Goal: Check status

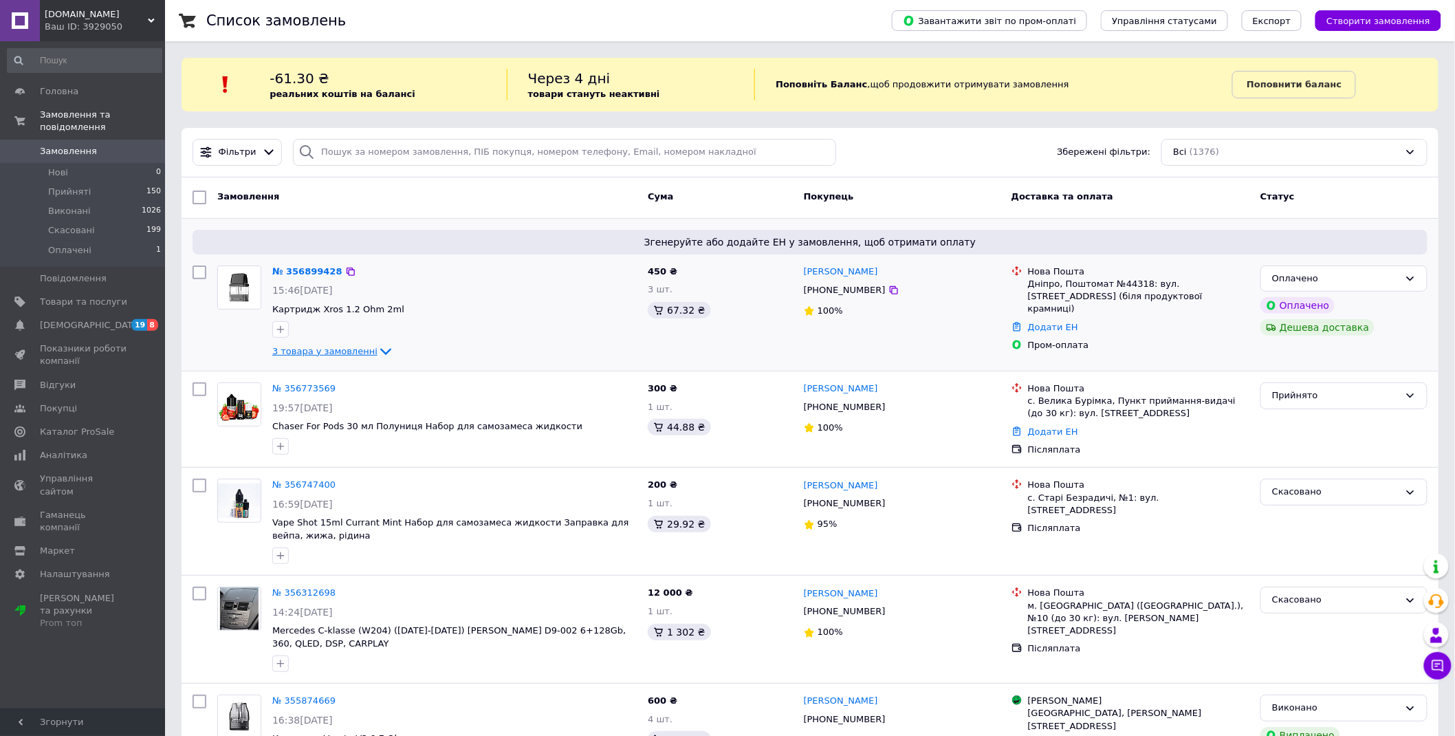
drag, startPoint x: 369, startPoint y: 360, endPoint x: 372, endPoint y: 353, distance: 7.4
click at [371, 358] on div "№ 356899428 15:46[DATE] Картридж Xros 1.2 Ohm 2ml 3 товара у замовленні" at bounding box center [455, 312] width 376 height 105
click at [380, 353] on icon at bounding box center [385, 352] width 11 height 7
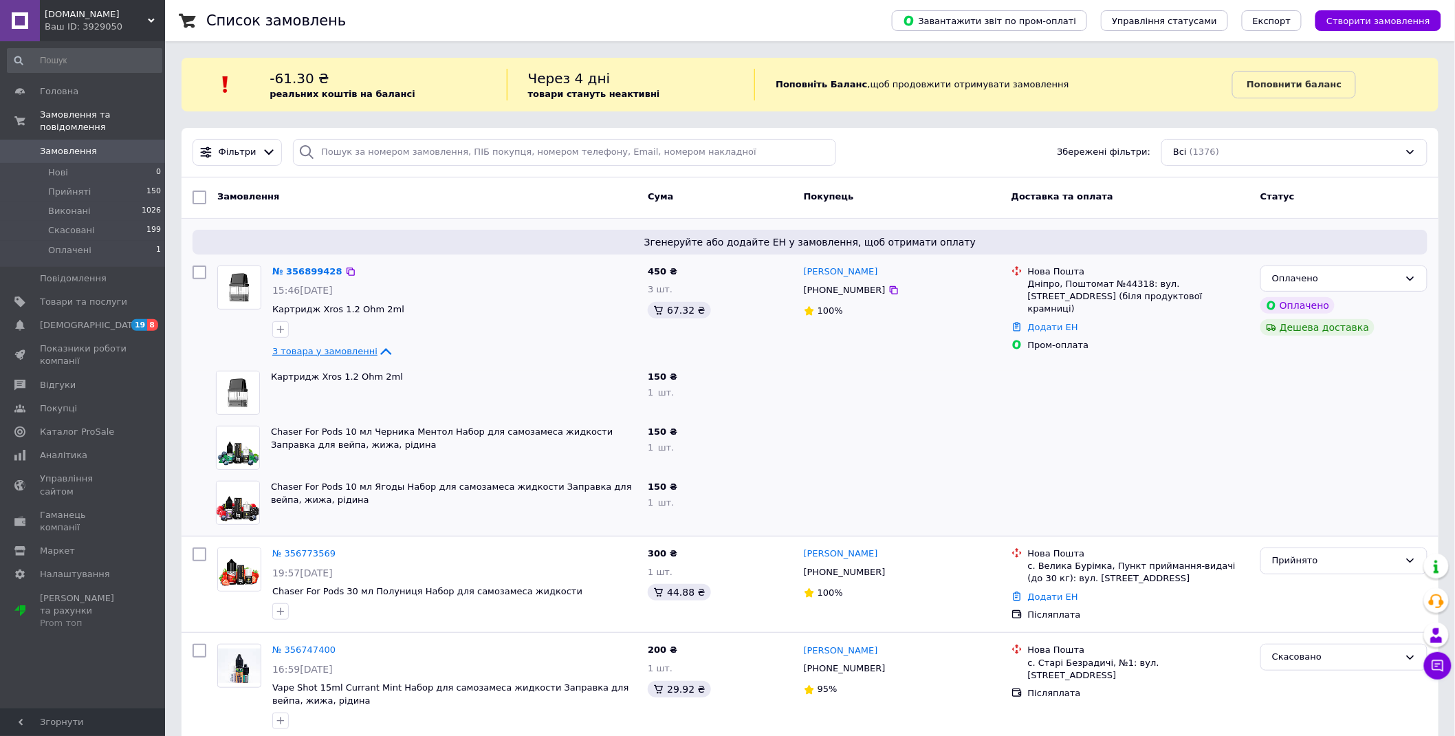
click at [378, 353] on icon at bounding box center [386, 351] width 17 height 17
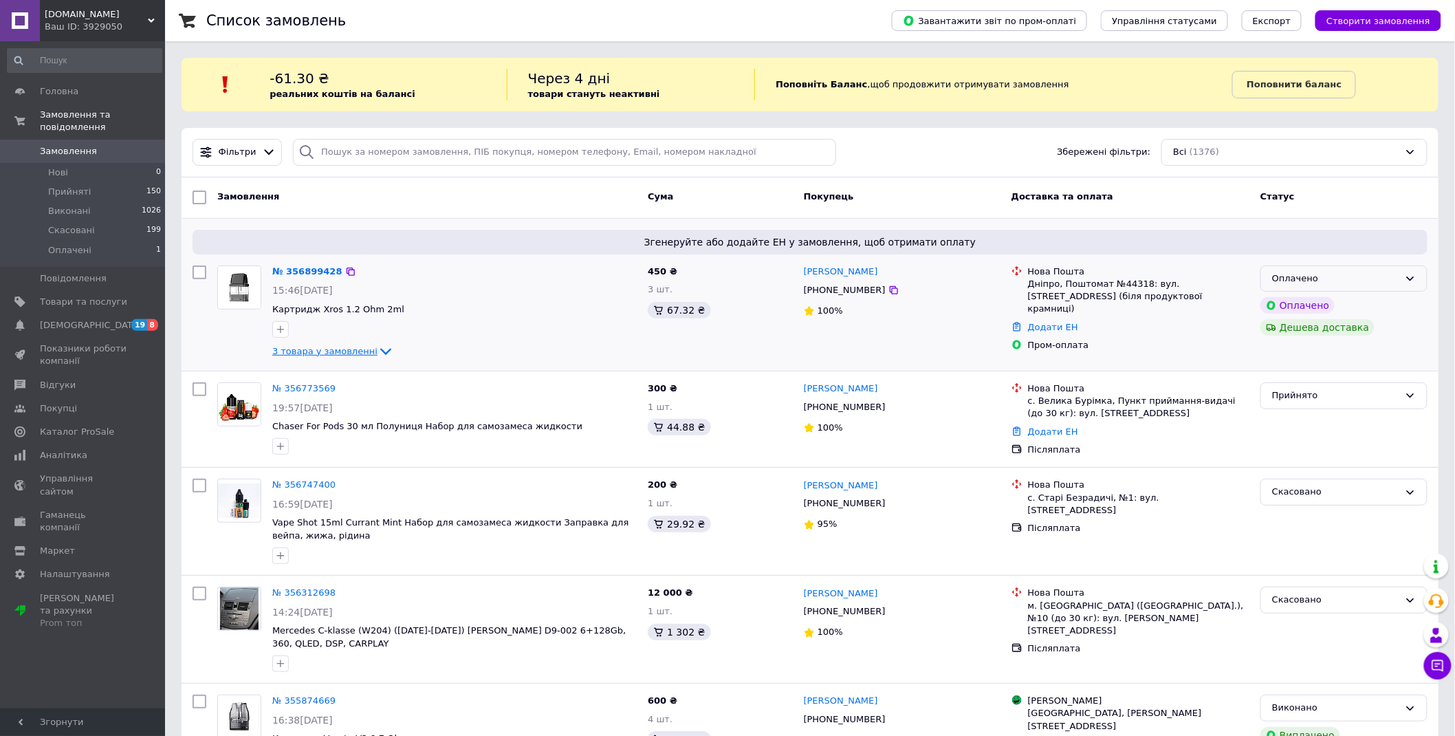
click at [1319, 278] on div "Оплачено" at bounding box center [1336, 279] width 127 height 14
click at [1312, 299] on li "Прийнято" at bounding box center [1345, 306] width 166 height 25
drag, startPoint x: 368, startPoint y: 339, endPoint x: 374, endPoint y: 348, distance: 10.9
click at [369, 339] on div at bounding box center [455, 329] width 370 height 22
click at [378, 348] on icon at bounding box center [386, 351] width 17 height 17
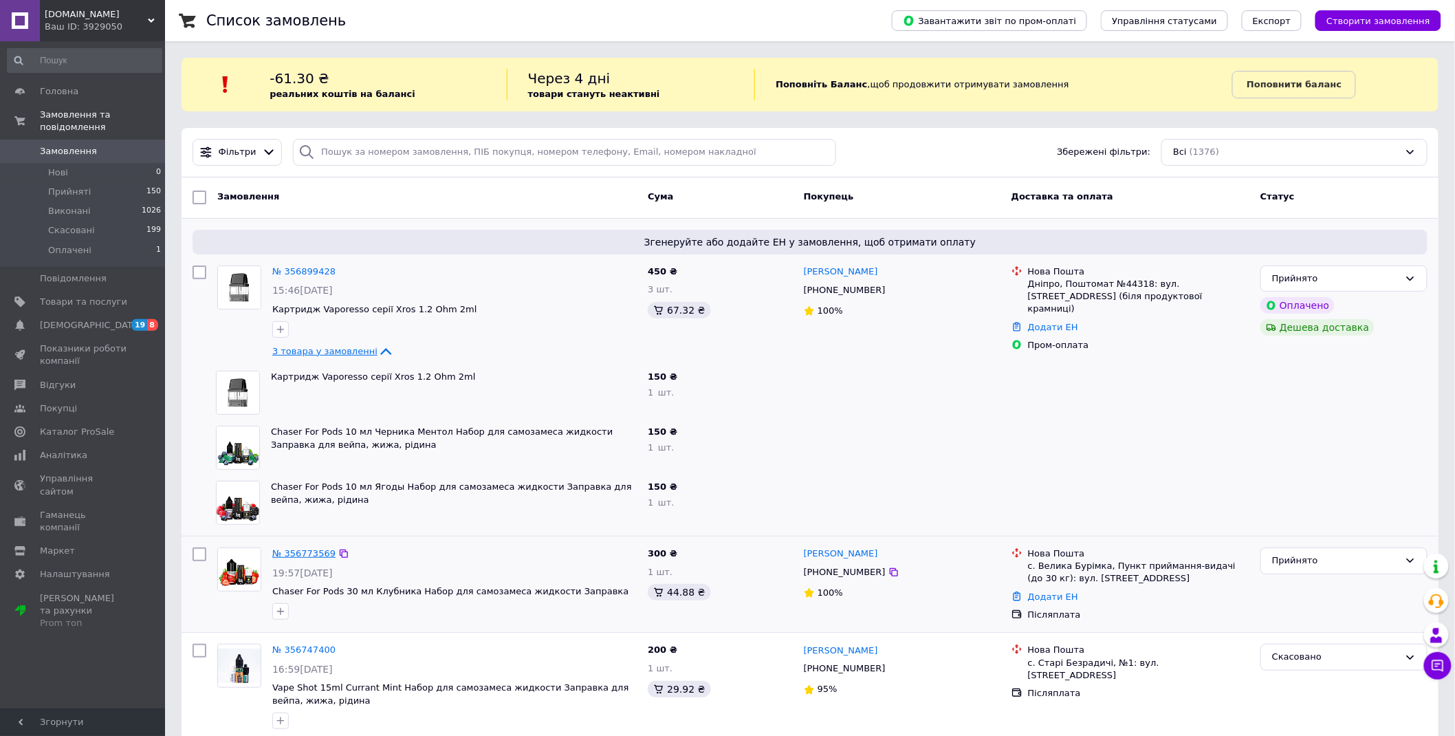
click at [298, 552] on link "№ 356773569" at bounding box center [303, 553] width 63 height 10
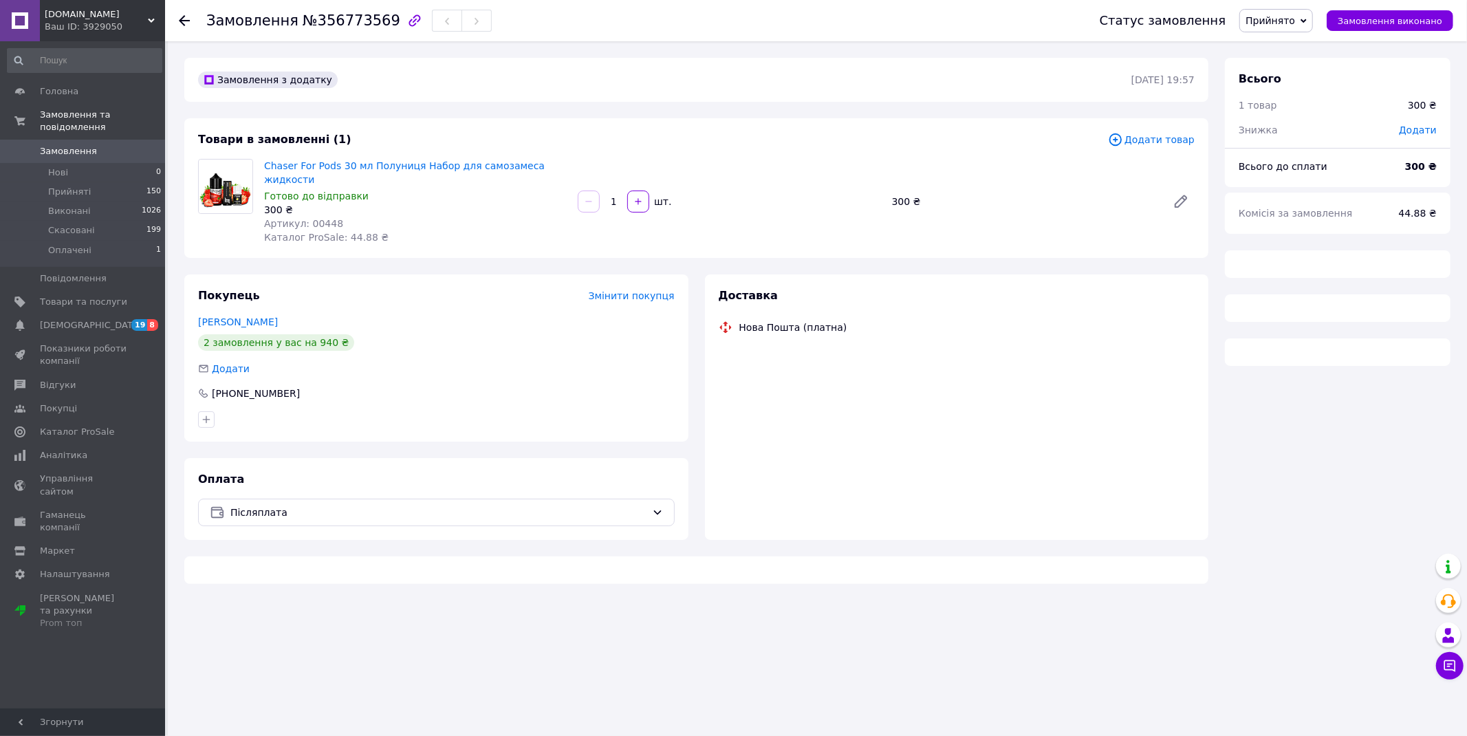
click at [968, 367] on div "Доставка Нова Пошта (платна)" at bounding box center [957, 407] width 504 height 266
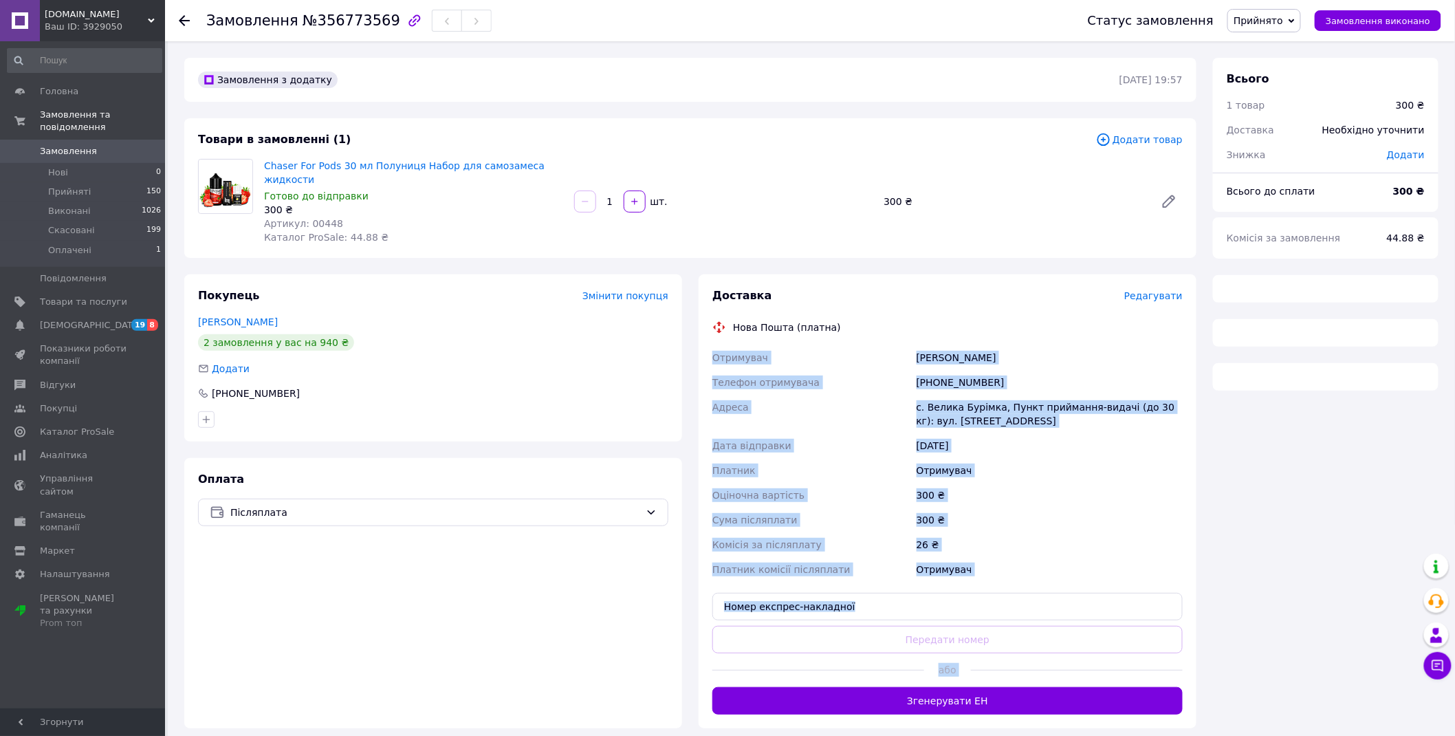
click at [964, 370] on div "[PHONE_NUMBER]" at bounding box center [1050, 382] width 272 height 25
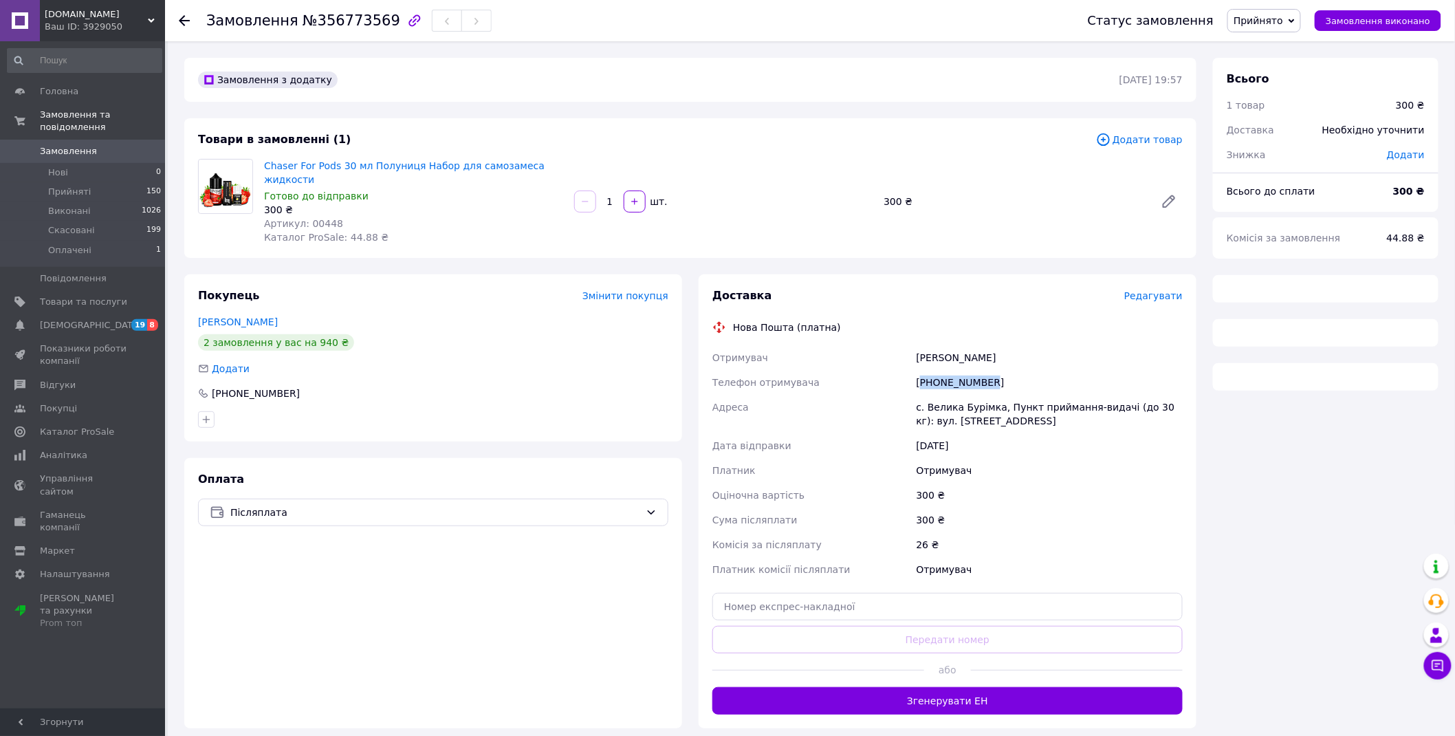
click at [964, 370] on div "[PHONE_NUMBER]" at bounding box center [1050, 382] width 272 height 25
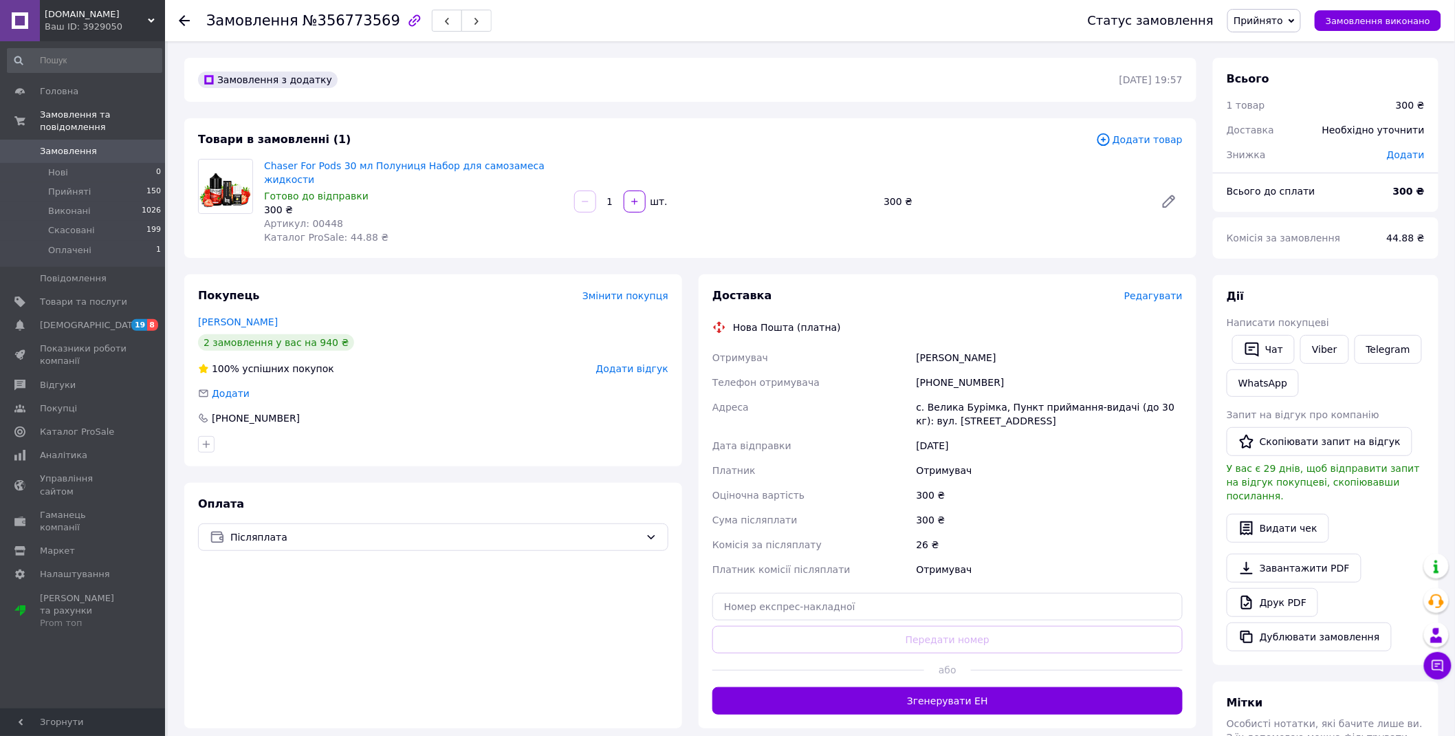
click at [926, 345] on div "[PERSON_NAME]" at bounding box center [1050, 357] width 272 height 25
copy div "[PERSON_NAME]"
click at [960, 345] on div "[PERSON_NAME]" at bounding box center [1050, 357] width 272 height 25
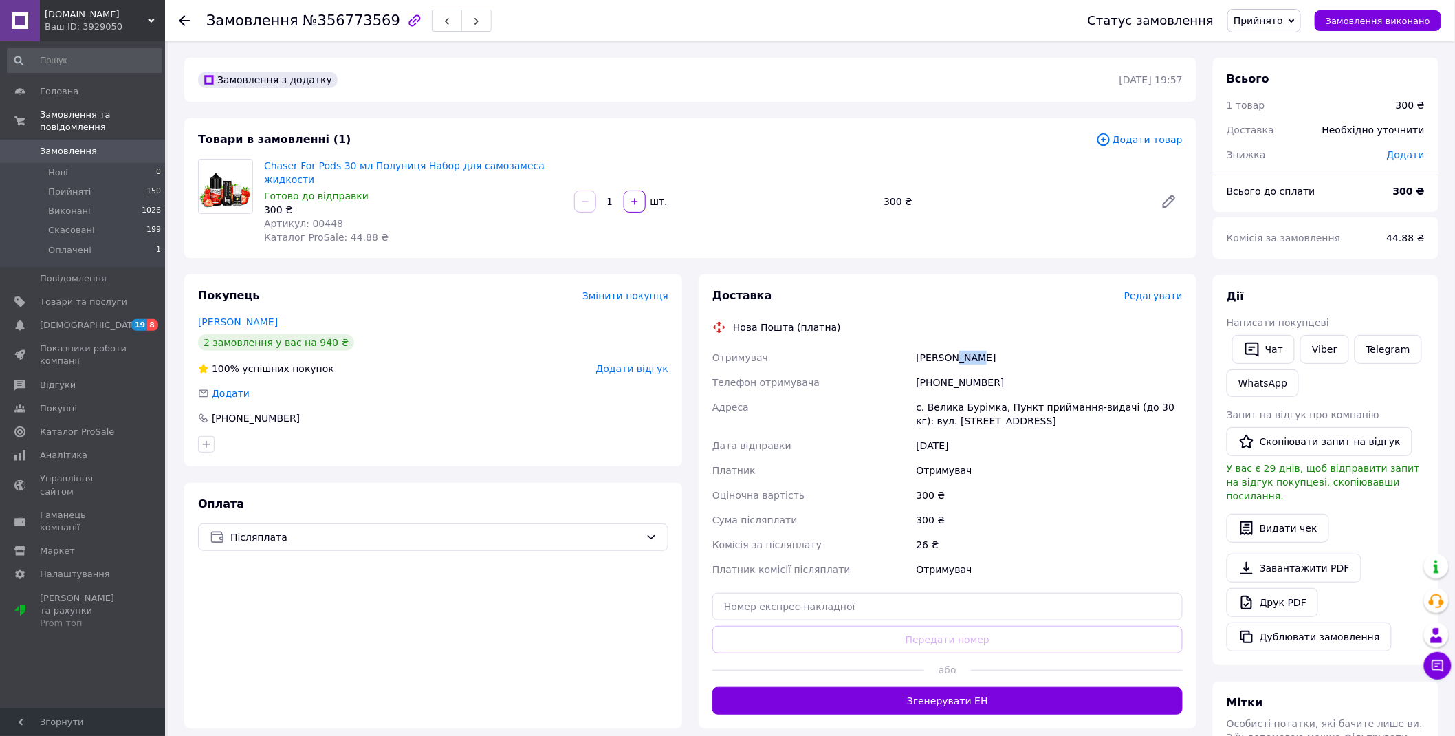
copy div "[PERSON_NAME]"
click at [939, 396] on div "с. Велика Бурімка, Пункт приймання-видачі (до 30 кг): вул. [STREET_ADDRESS]" at bounding box center [1050, 414] width 272 height 39
copy div "Велика Бурімка"
drag, startPoint x: 939, startPoint y: 396, endPoint x: 980, endPoint y: 389, distance: 41.7
click at [980, 395] on div "с. Велика Бурімка, Пункт приймання-видачі (до 30 кг): вул. [STREET_ADDRESS]" at bounding box center [1050, 414] width 272 height 39
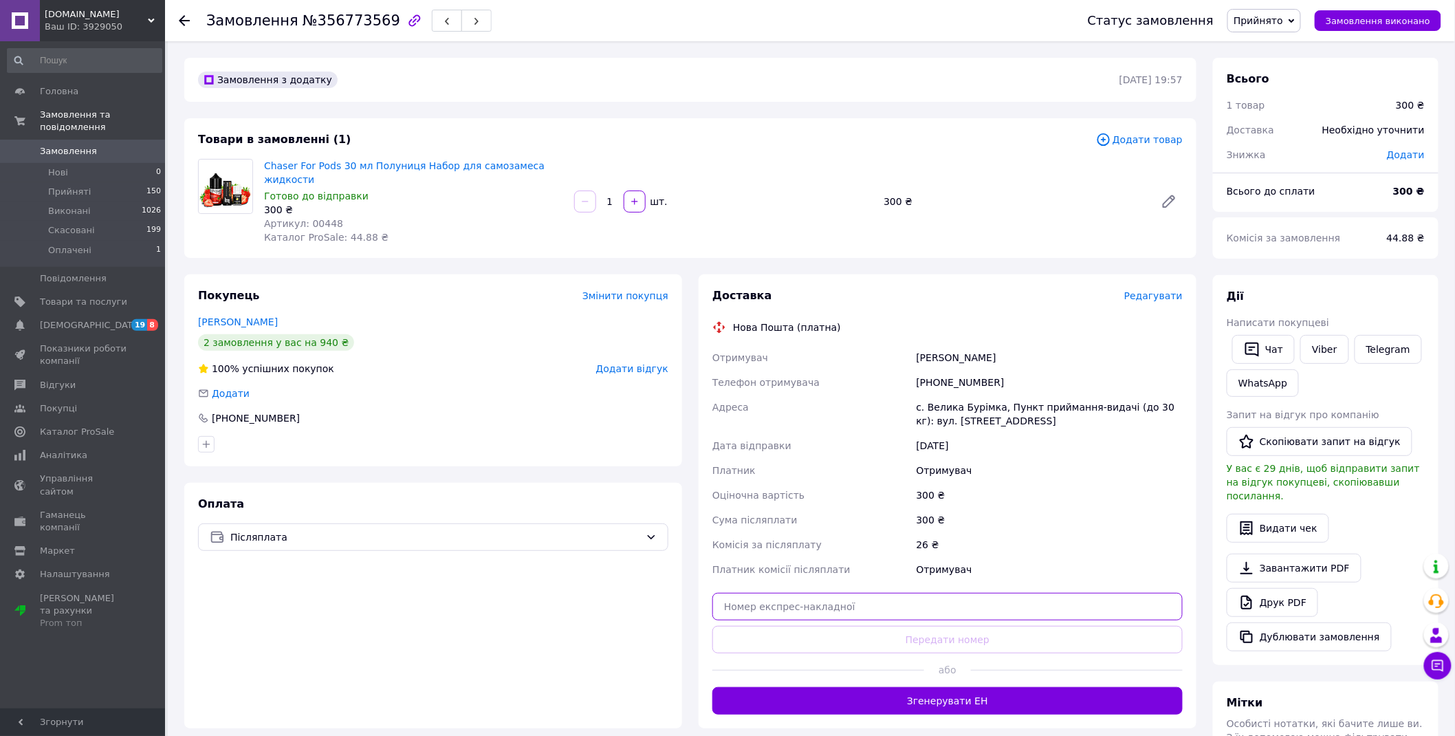
click at [808, 601] on input "text" at bounding box center [948, 607] width 470 height 28
paste input "20451225323986"
type input "20451225323986"
click at [820, 626] on button "Передати номер" at bounding box center [948, 640] width 470 height 28
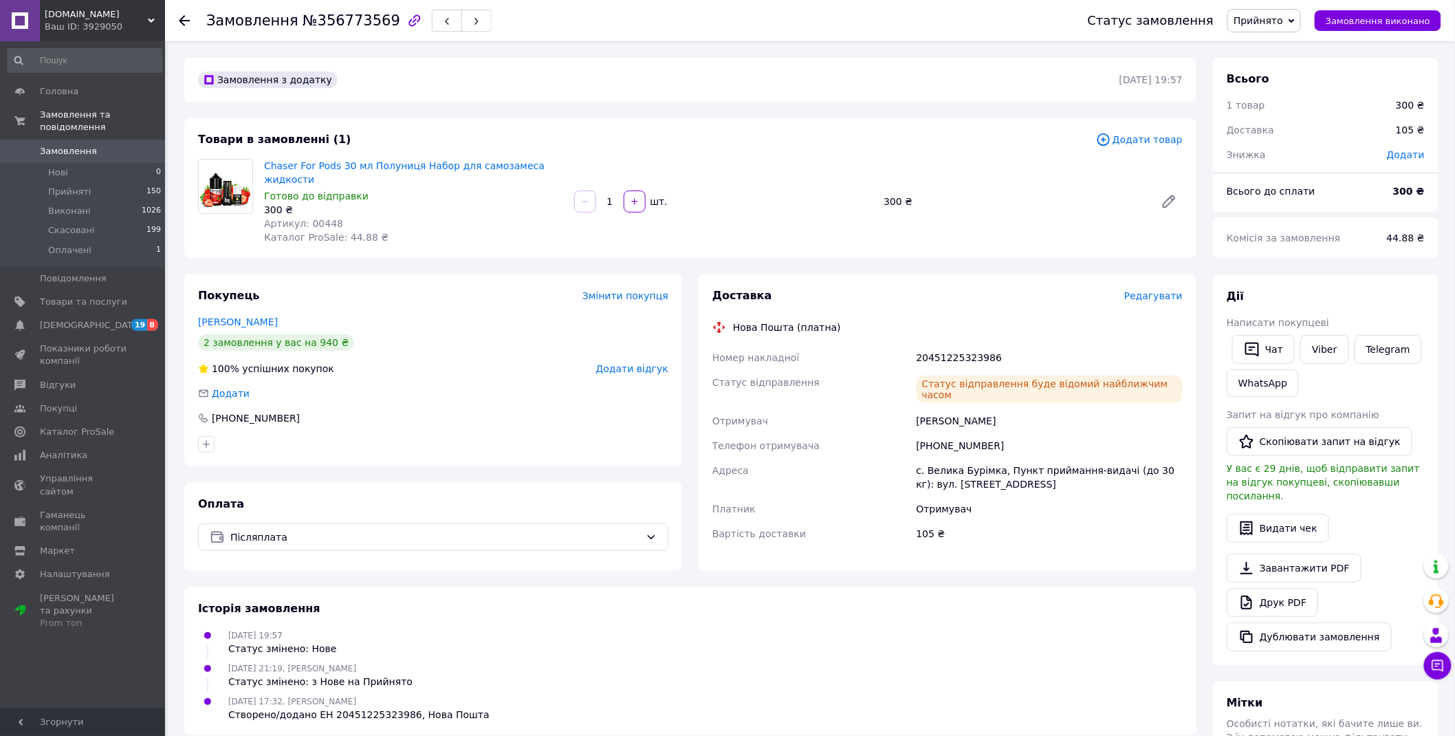
click at [45, 140] on link "Замовлення 0" at bounding box center [84, 151] width 169 height 23
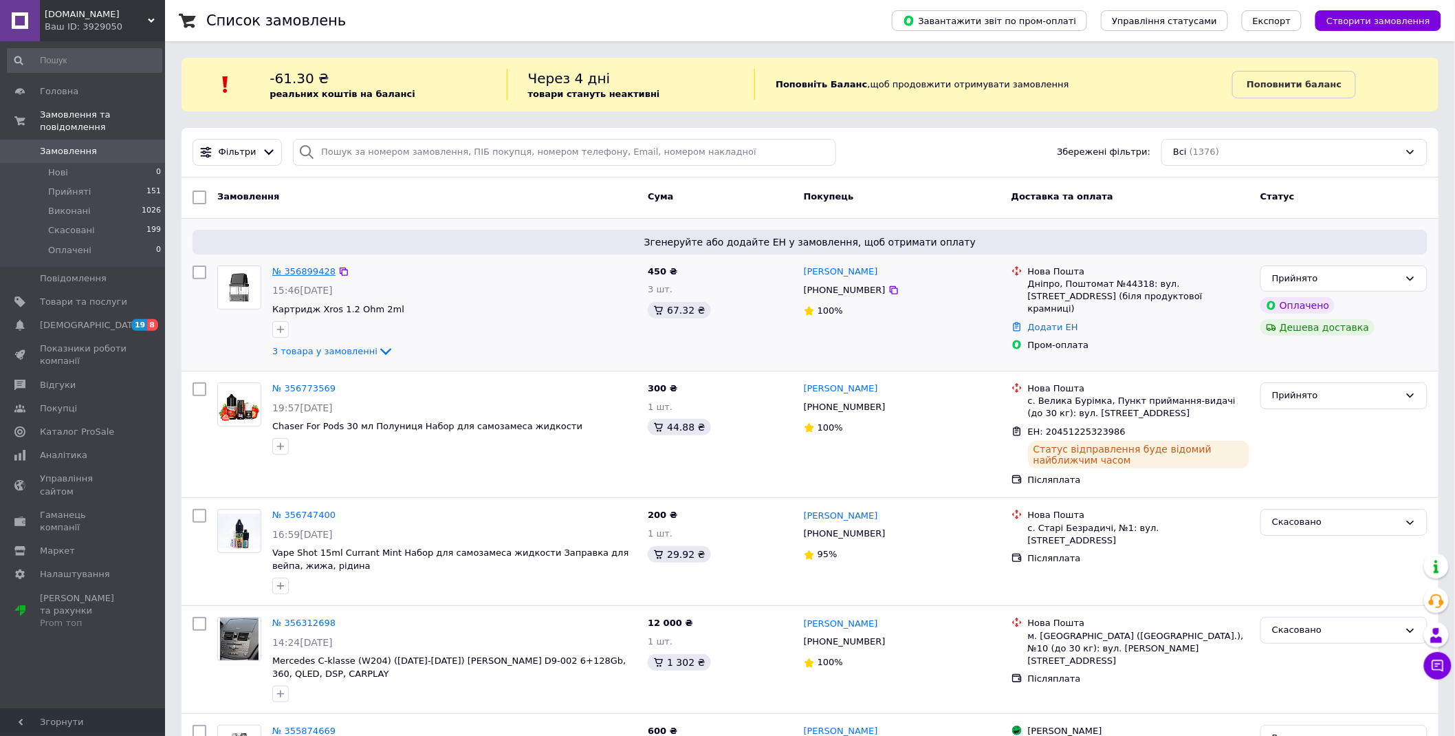
click at [289, 268] on link "№ 356899428" at bounding box center [303, 271] width 63 height 10
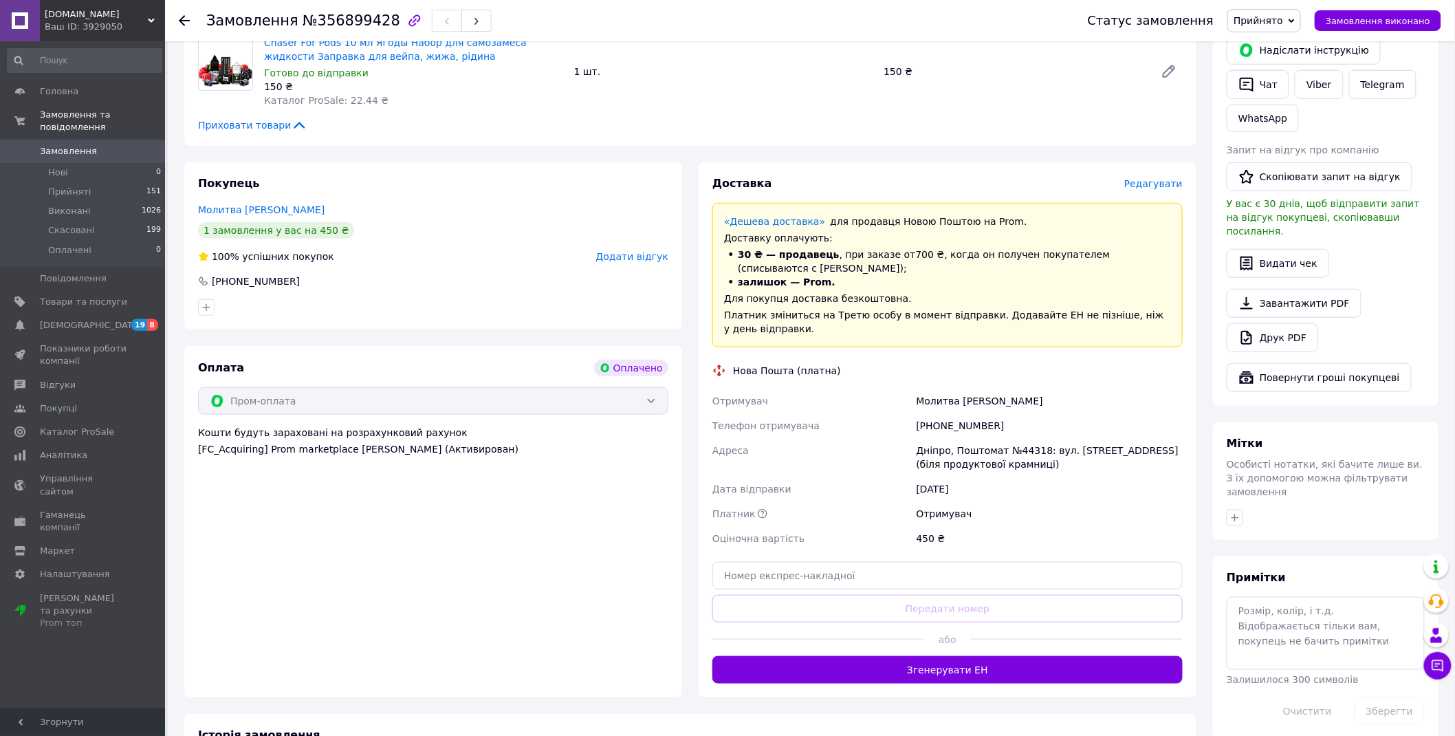
scroll to position [382, 0]
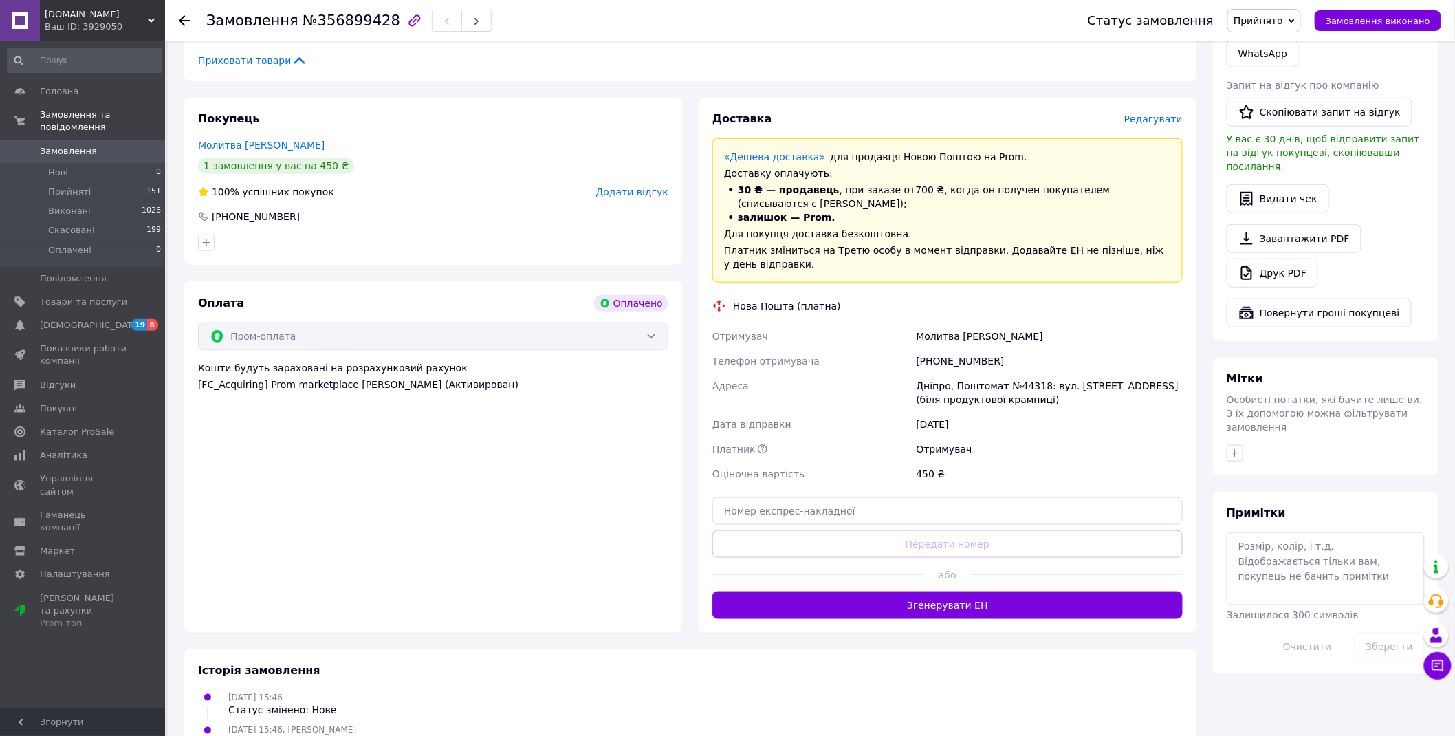
click at [951, 349] on div "[PHONE_NUMBER]" at bounding box center [1050, 361] width 272 height 25
copy div "380931477341"
click at [951, 349] on div "[PHONE_NUMBER]" at bounding box center [1050, 361] width 272 height 25
click at [922, 324] on div "Молитва [PERSON_NAME]" at bounding box center [1050, 336] width 272 height 25
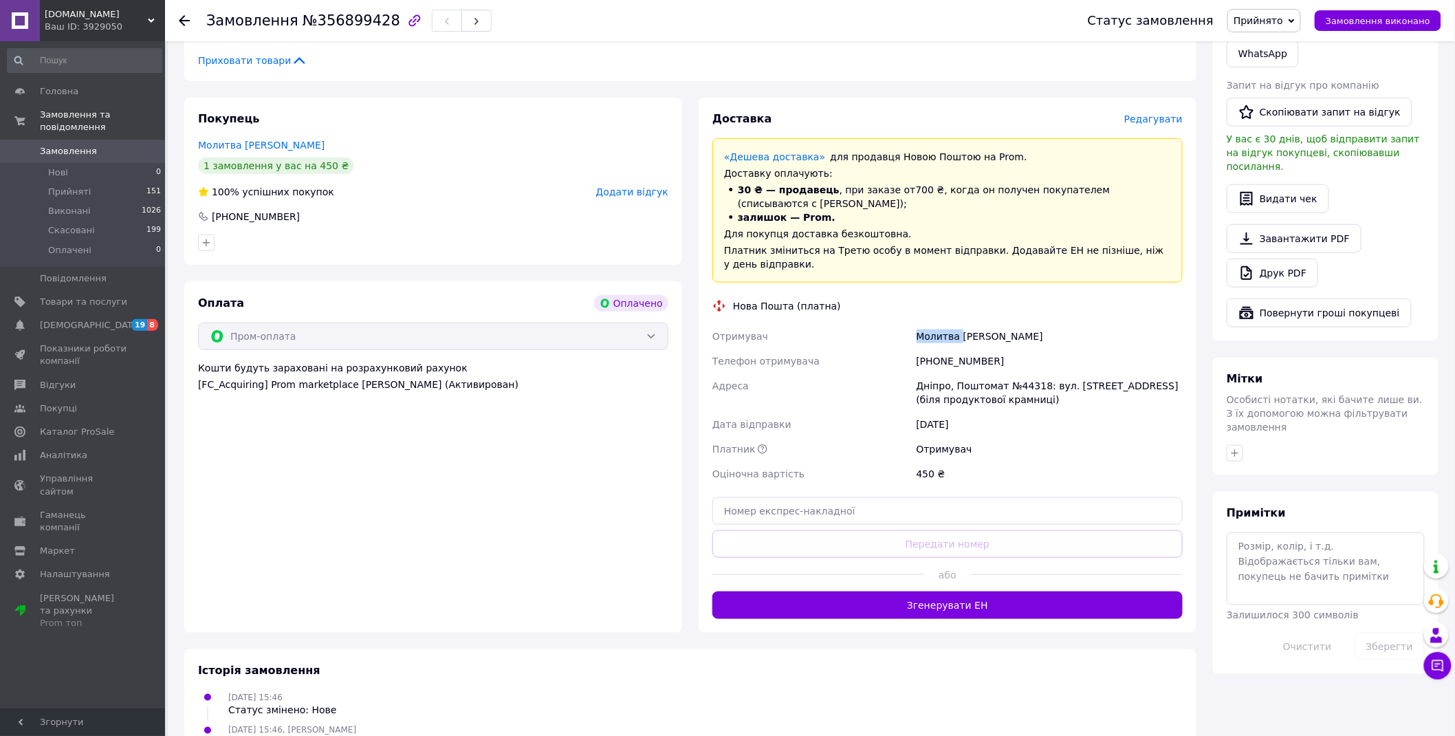
copy div "Молитва"
click at [972, 324] on div "Молитва [PERSON_NAME]" at bounding box center [1050, 336] width 272 height 25
copy div "[PERSON_NAME]"
click at [946, 373] on div "Дніпро, Поштомат №44318: вул. [STREET_ADDRESS] (біля продуктової крамниці)" at bounding box center [1050, 392] width 272 height 39
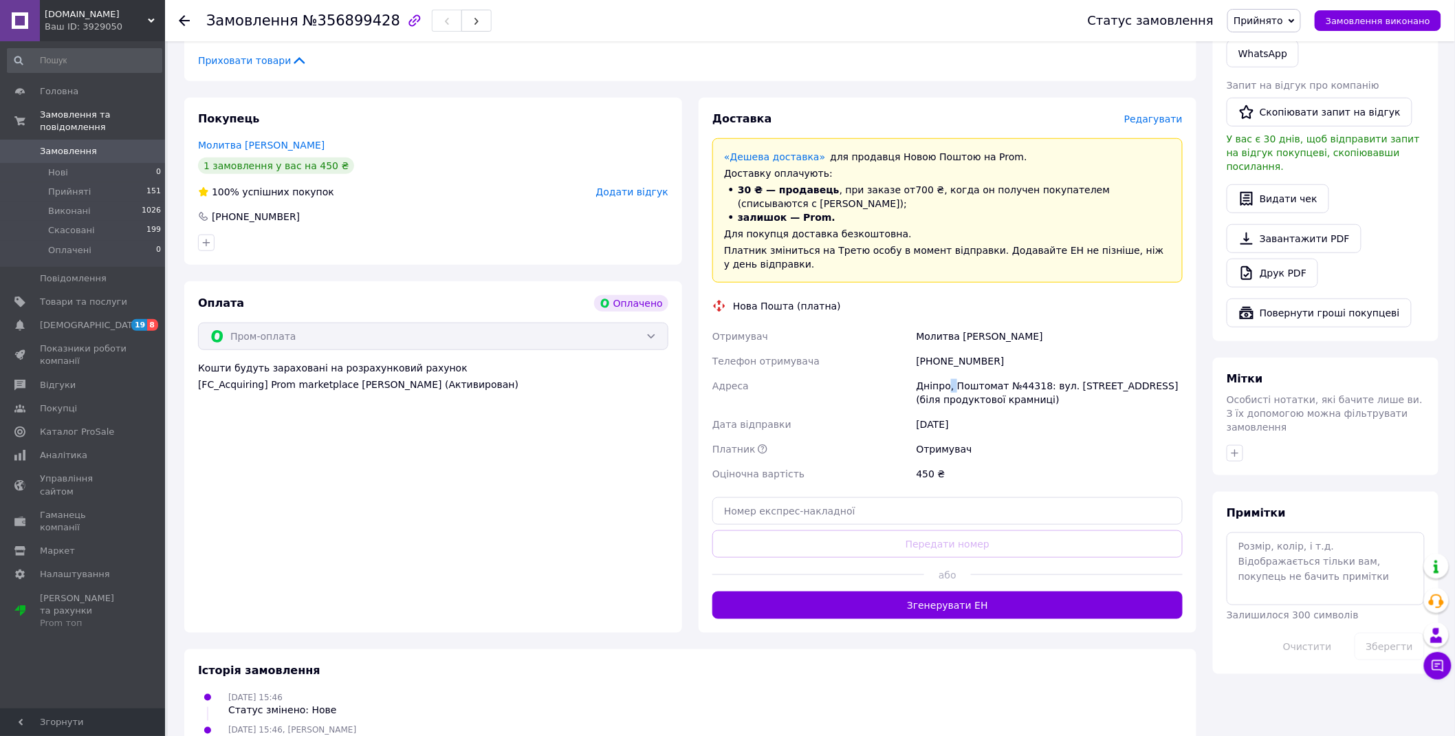
click at [946, 373] on div "Дніпро, Поштомат №44318: вул. [STREET_ADDRESS] (біля продуктової крамниці)" at bounding box center [1050, 392] width 272 height 39
copy div ","
click at [930, 373] on div "Дніпро, Поштомат №44318: вул. [STREET_ADDRESS] (біля продуктової крамниці)" at bounding box center [1050, 392] width 272 height 39
copy div "Дніпро"
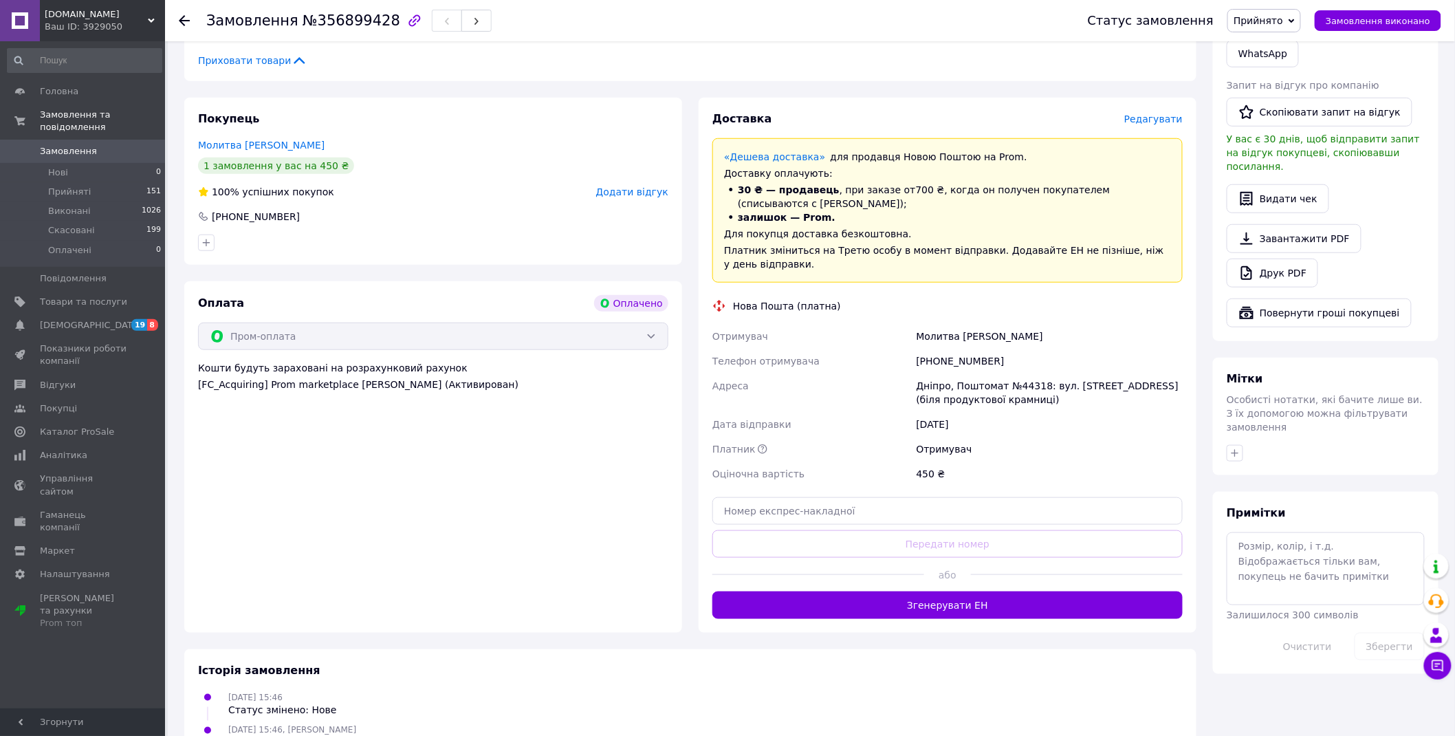
click at [1013, 373] on div "Дніпро, Поштомат №44318: вул. [STREET_ADDRESS] (біля продуктової крамниці)" at bounding box center [1050, 392] width 272 height 39
copy div "44318"
click at [833, 499] on input "text" at bounding box center [948, 511] width 470 height 28
paste input "20451225326930"
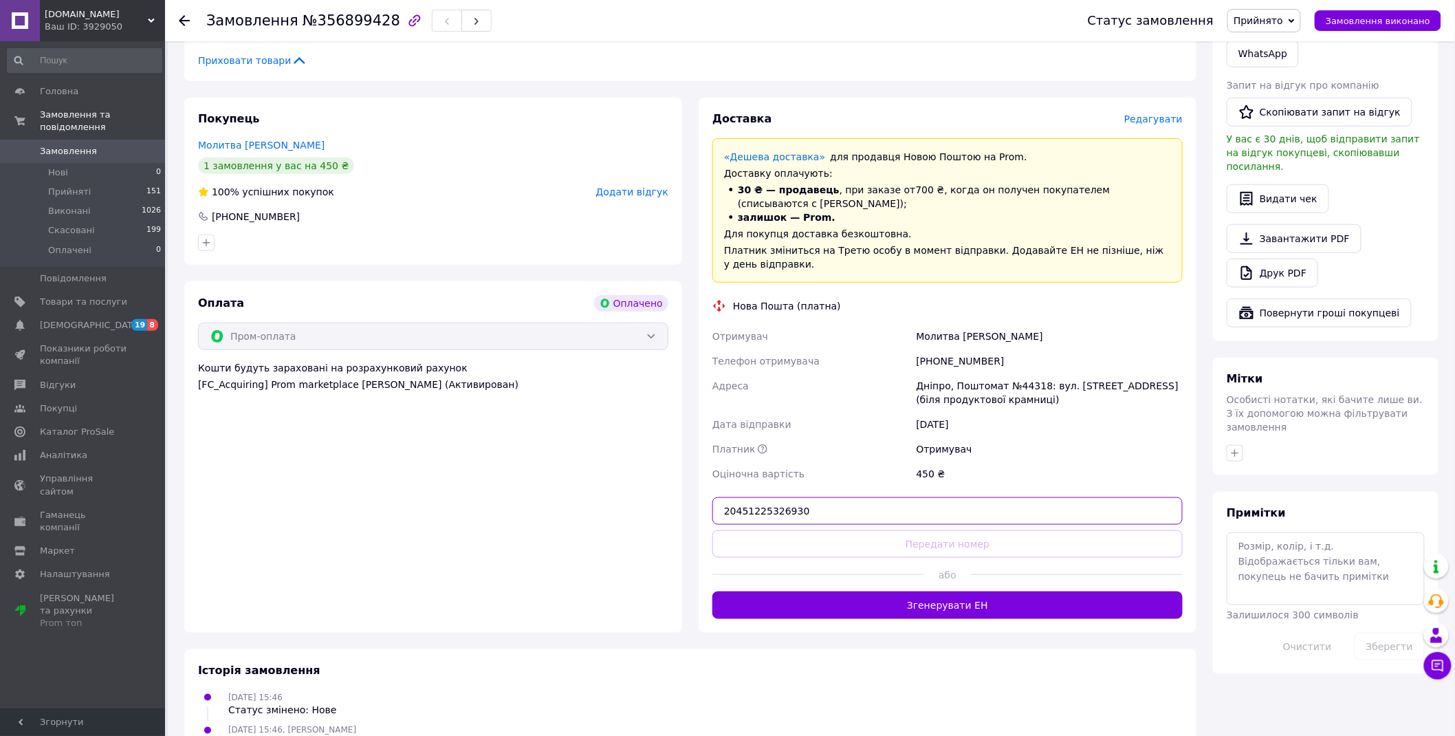
type input "20451225326930"
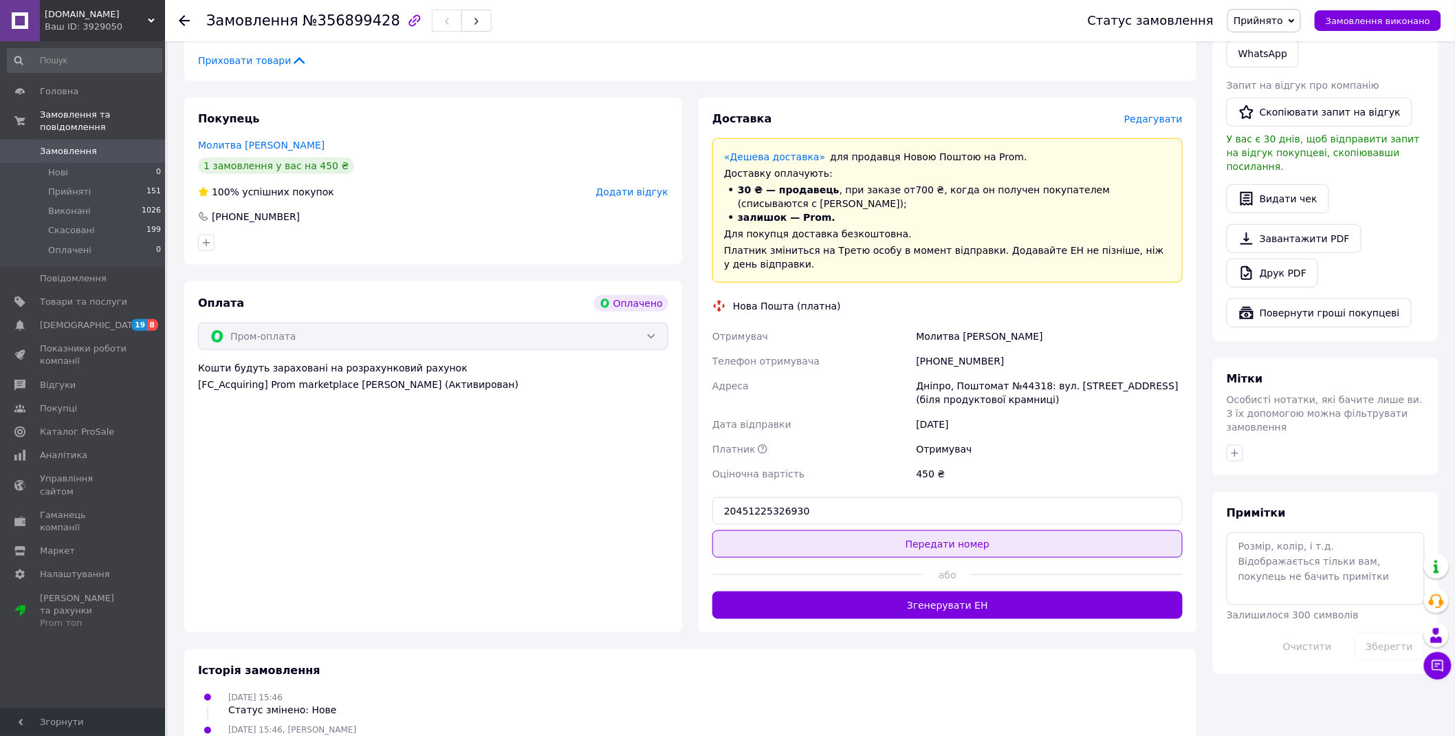
click at [846, 530] on button "Передати номер" at bounding box center [948, 544] width 470 height 28
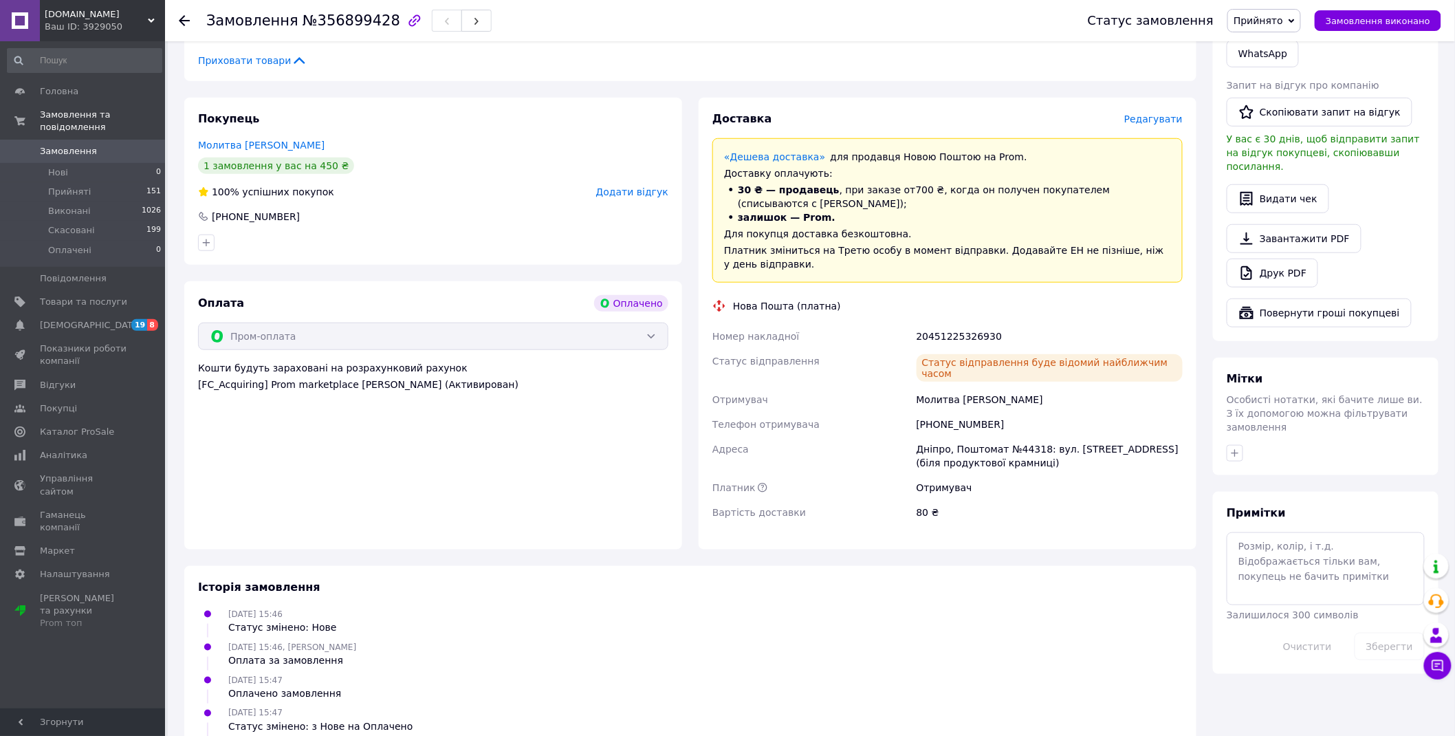
click at [94, 145] on span "Замовлення" at bounding box center [83, 151] width 87 height 12
